Goal: Information Seeking & Learning: Check status

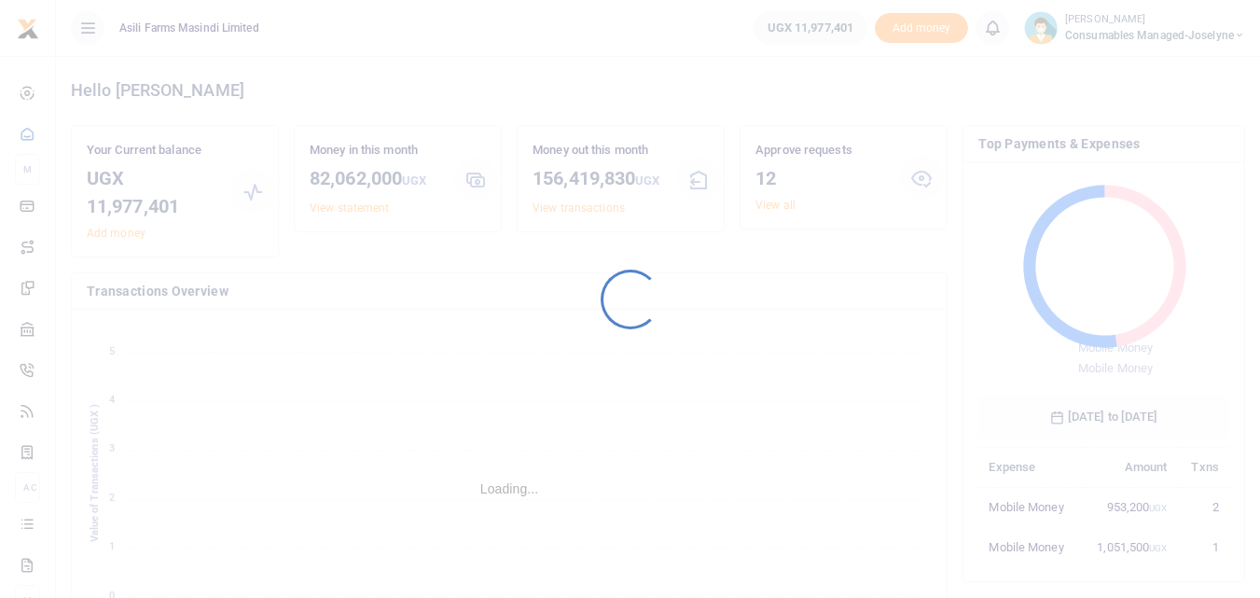
scroll to position [248, 237]
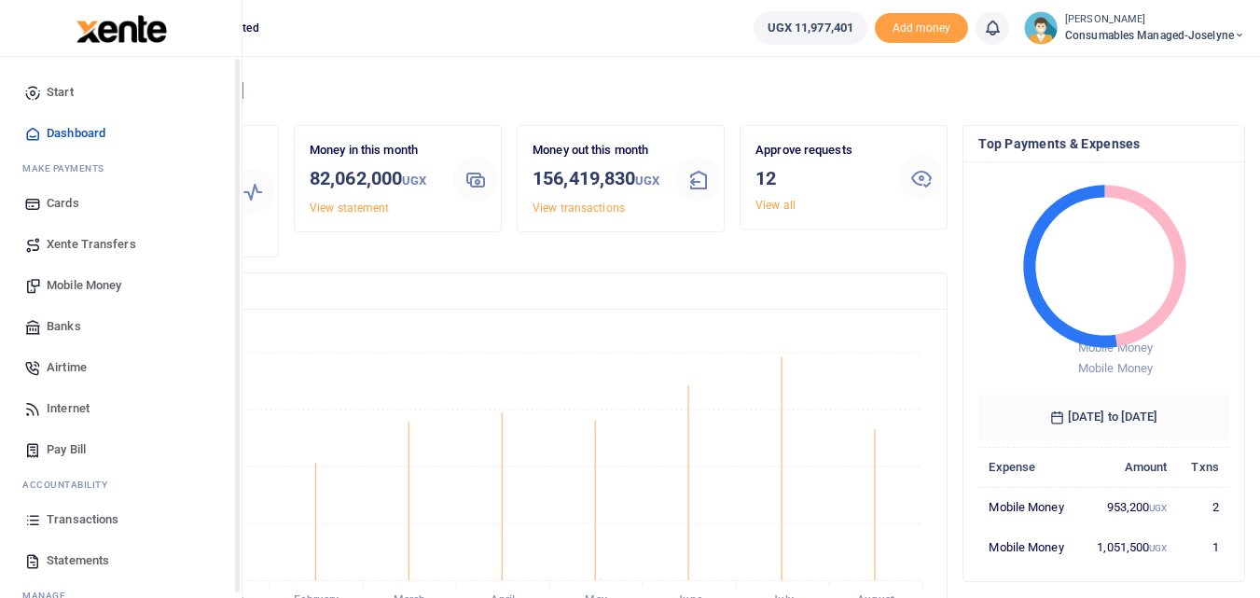
click at [30, 520] on icon at bounding box center [32, 519] width 17 height 17
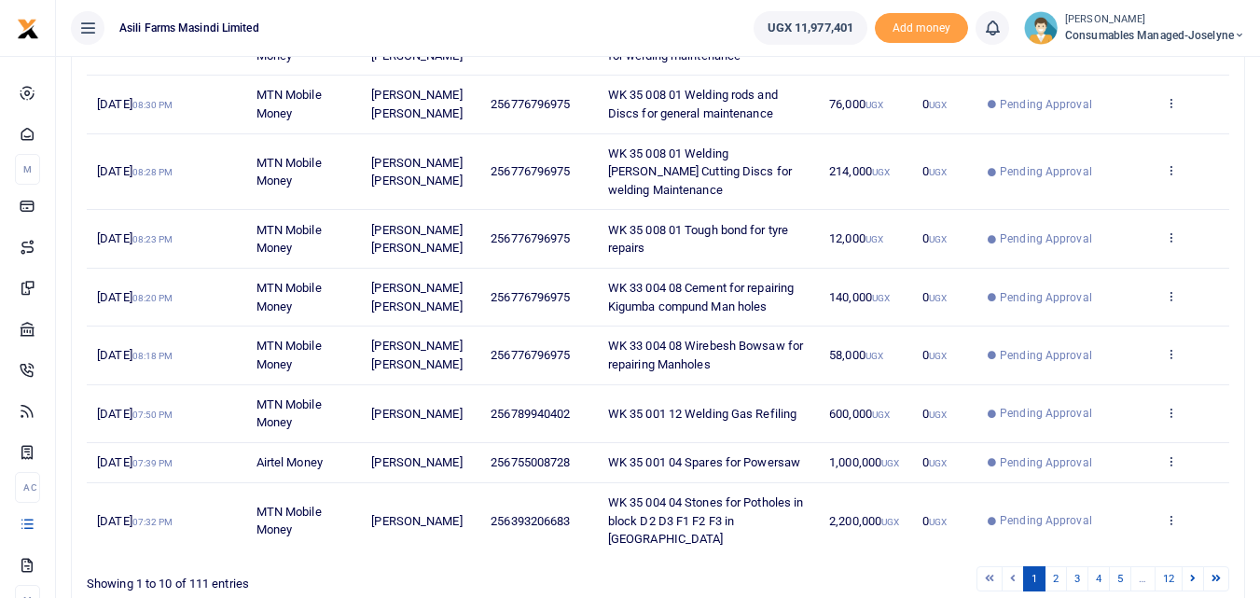
scroll to position [391, 0]
click at [1056, 564] on link "2" at bounding box center [1056, 576] width 22 height 25
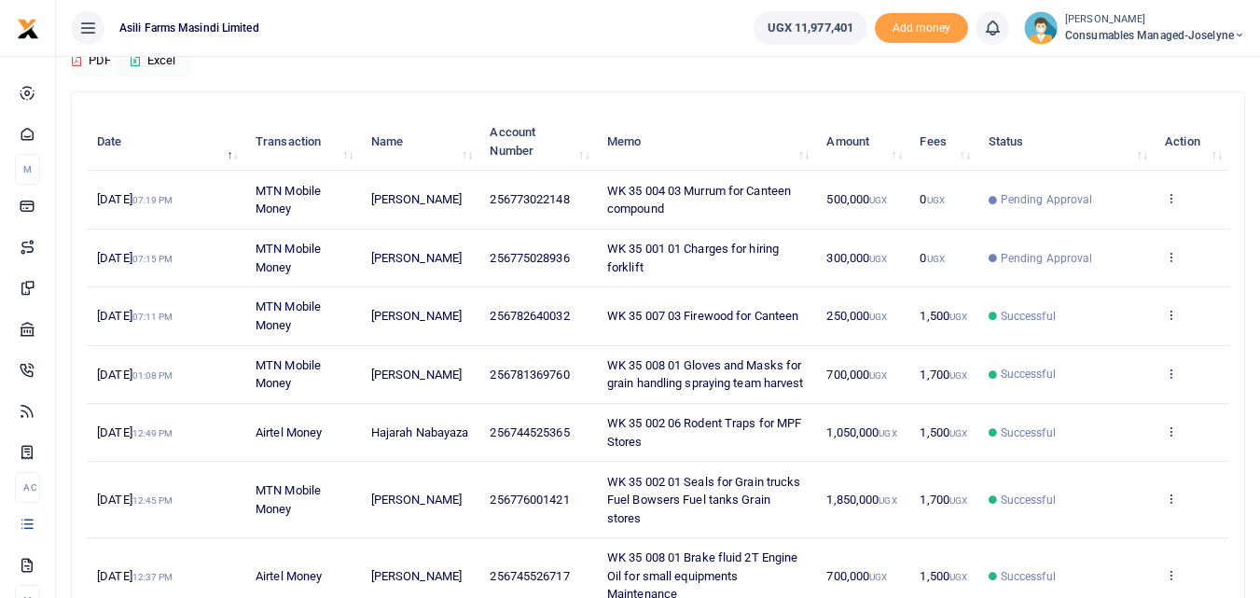
scroll to position [161, 0]
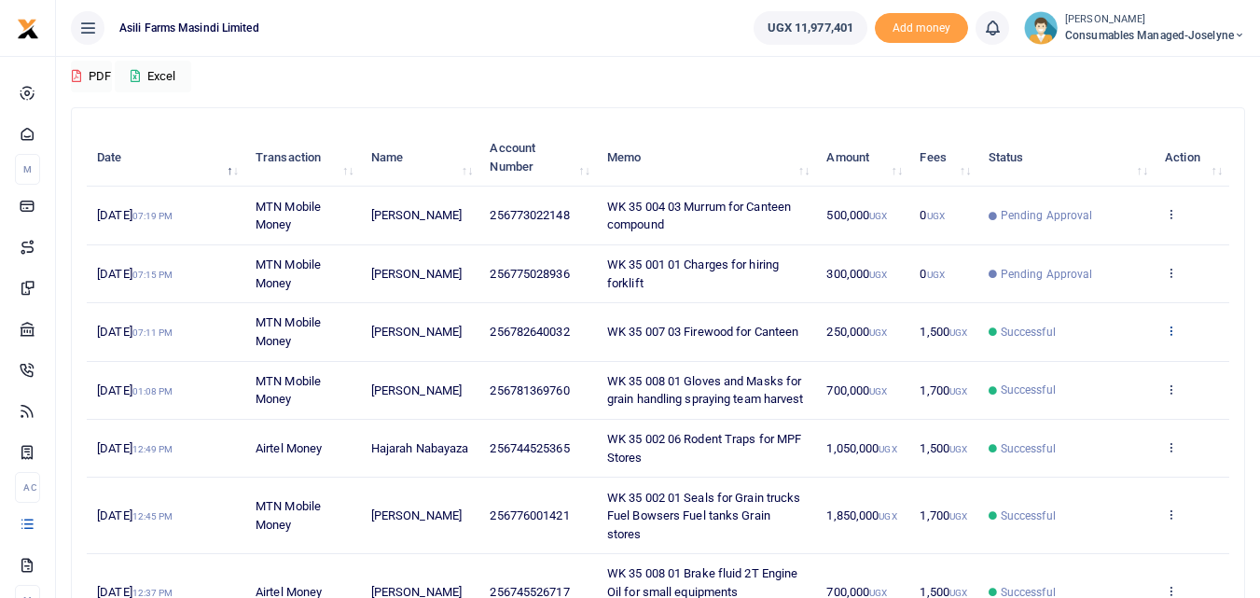
click at [1168, 329] on icon at bounding box center [1171, 330] width 12 height 13
click at [1126, 361] on link "View details" at bounding box center [1102, 362] width 147 height 26
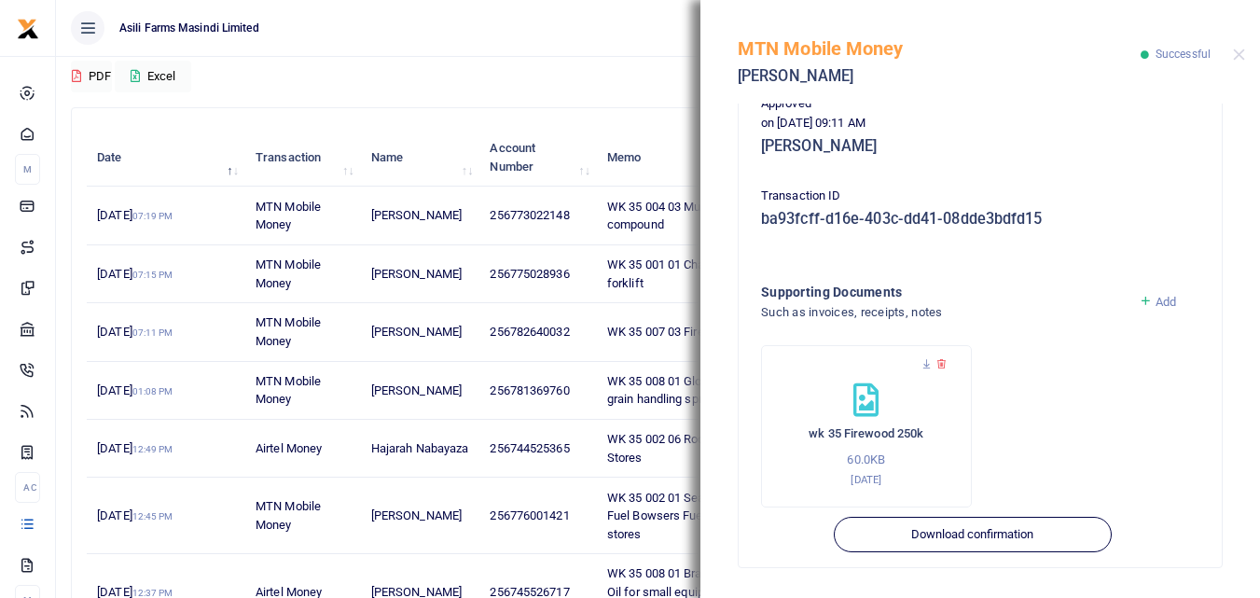
scroll to position [0, 0]
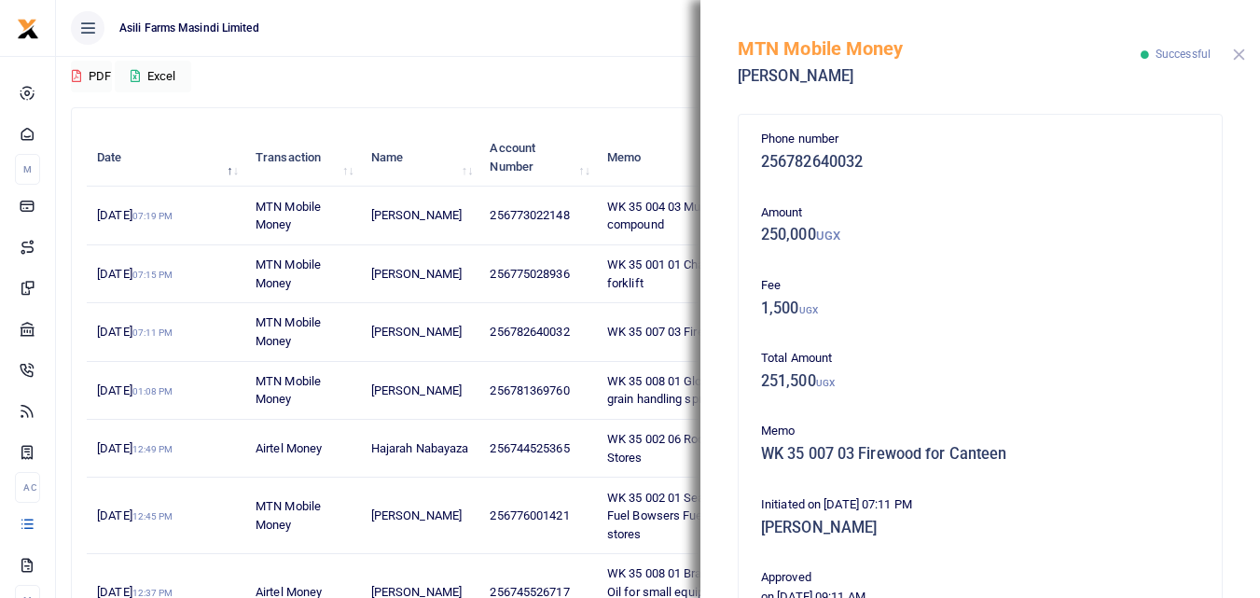
click at [1235, 53] on button "Close" at bounding box center [1239, 54] width 12 height 12
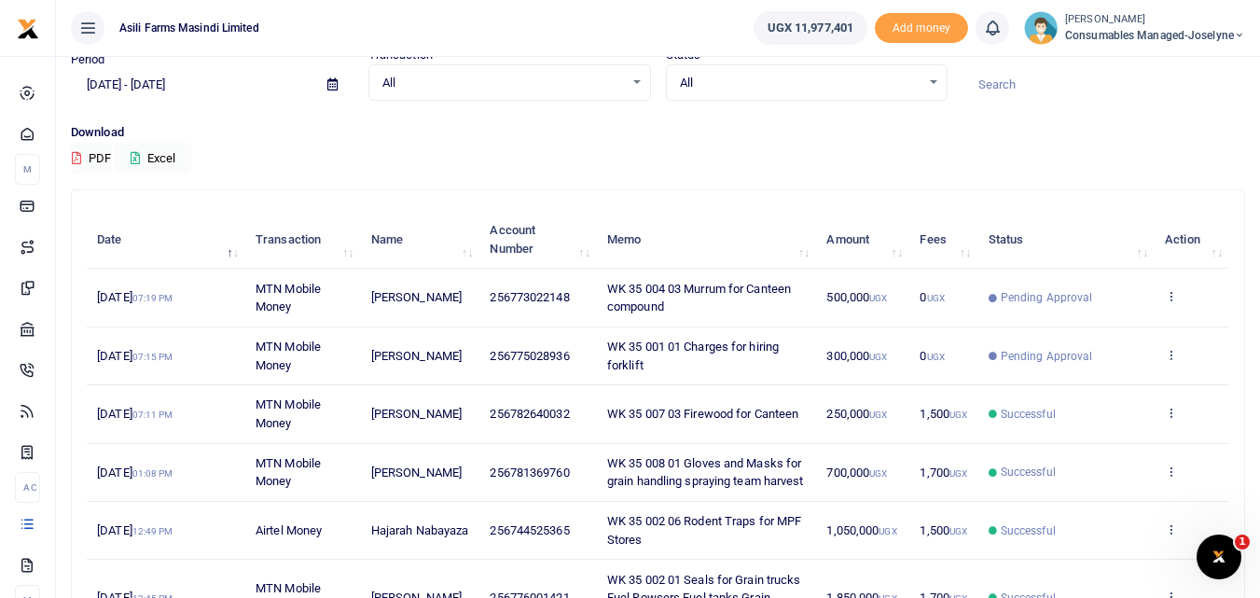
scroll to position [76, 0]
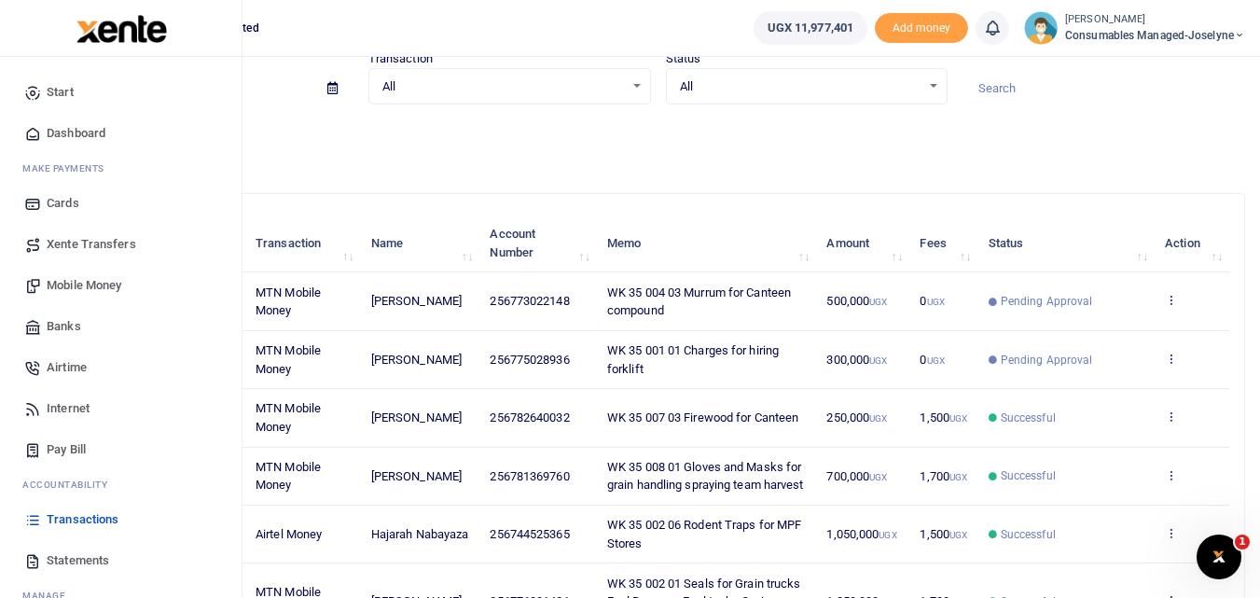
click at [35, 524] on icon at bounding box center [32, 519] width 17 height 17
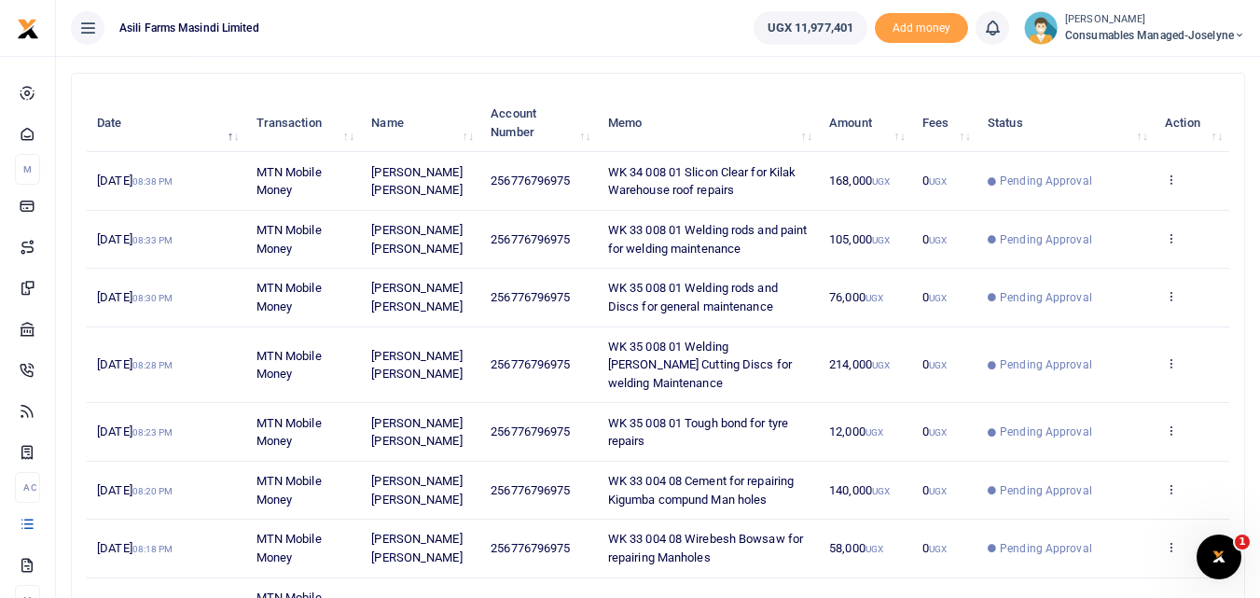
scroll to position [194, 0]
